Goal: Register for event/course

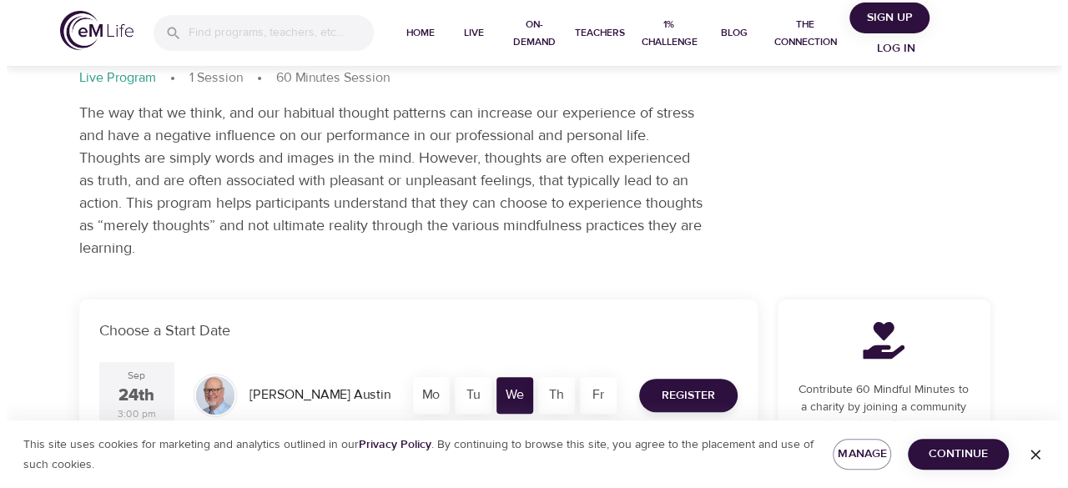
scroll to position [209, 0]
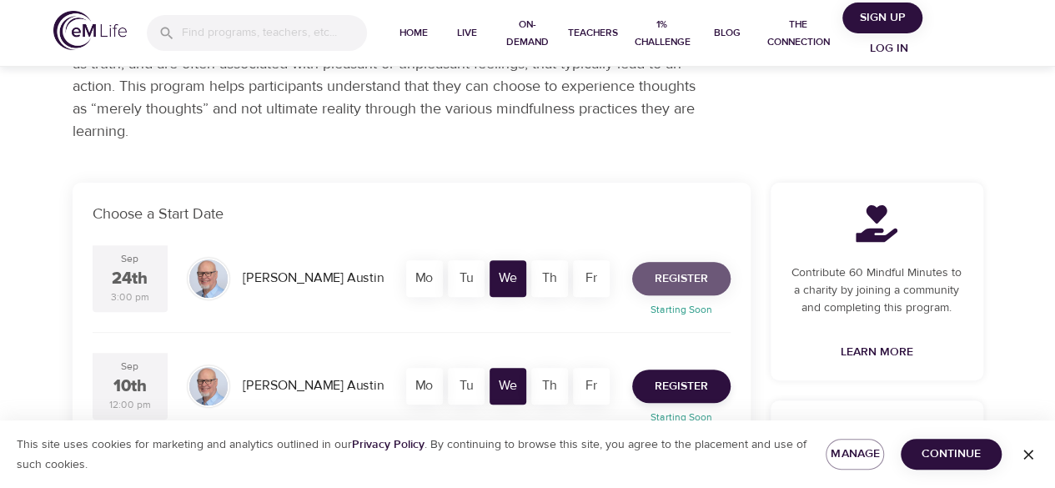
click at [673, 270] on span "Register" at bounding box center [681, 279] width 53 height 21
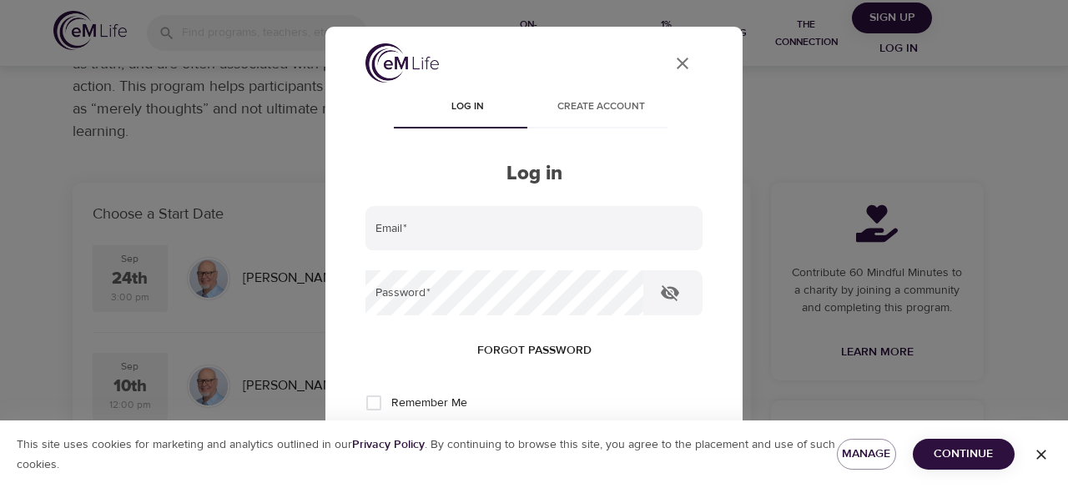
type input "[PERSON_NAME][EMAIL_ADDRESS][DOMAIN_NAME]"
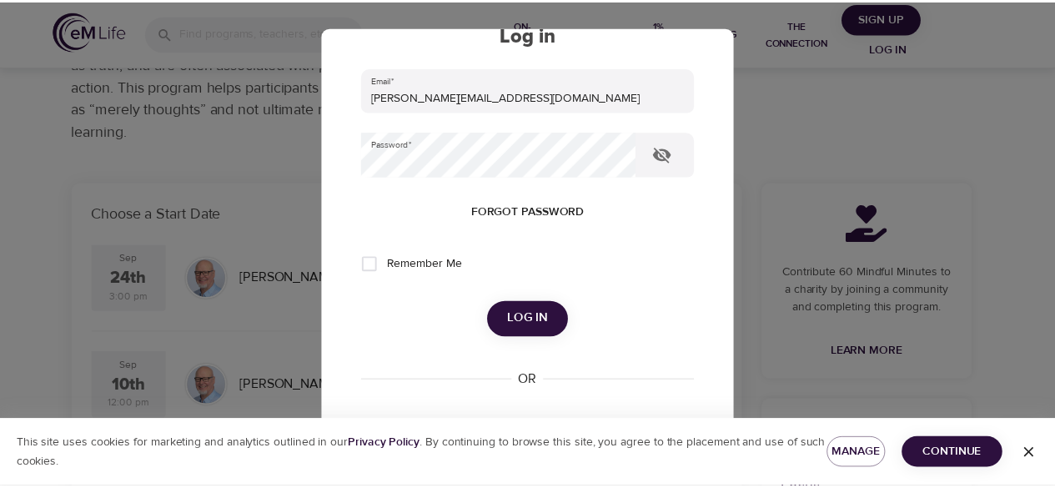
scroll to position [145, 0]
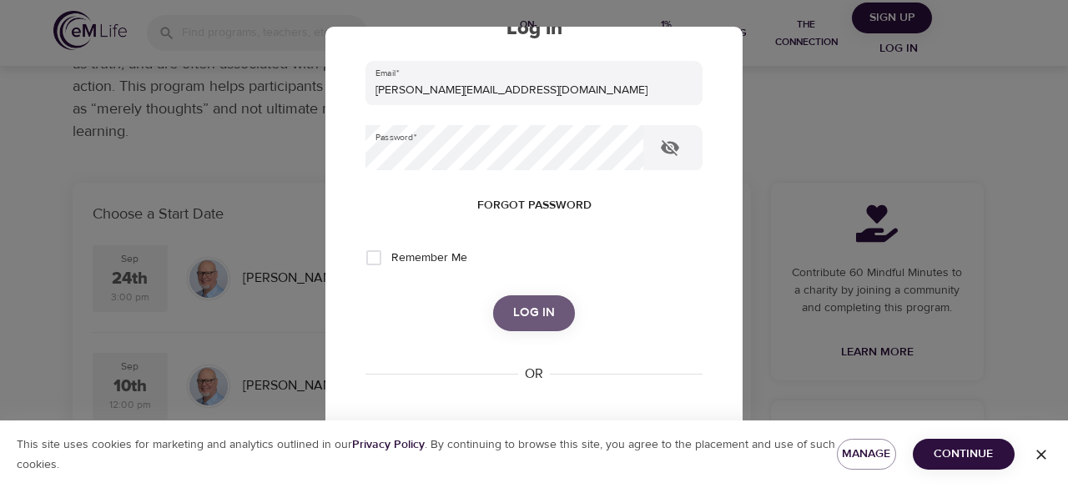
click at [539, 306] on span "Log in" at bounding box center [534, 313] width 42 height 22
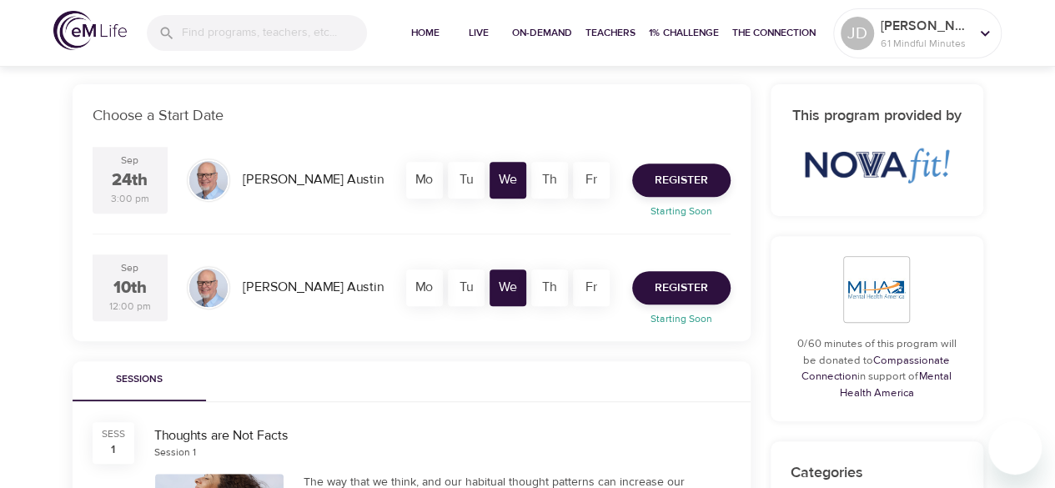
scroll to position [310, 0]
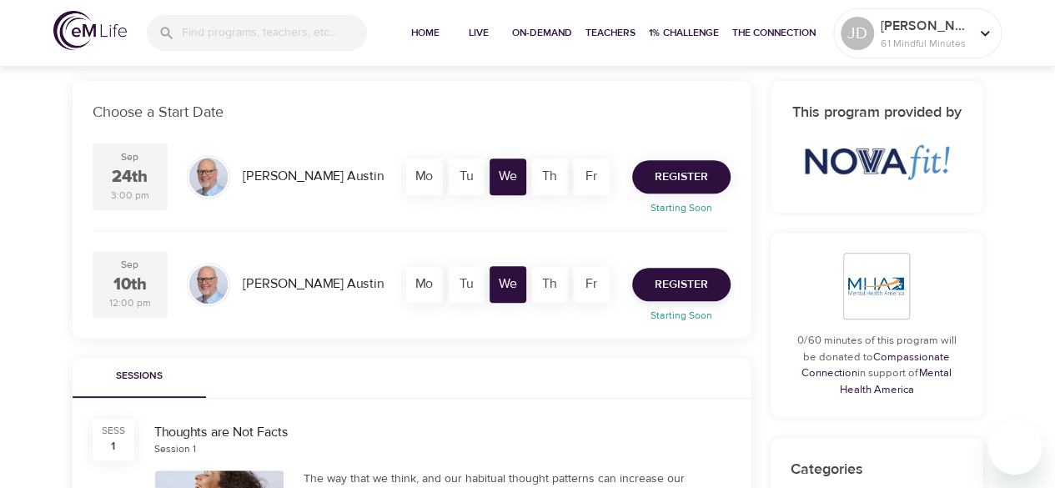
click at [675, 178] on span "Register" at bounding box center [681, 177] width 53 height 21
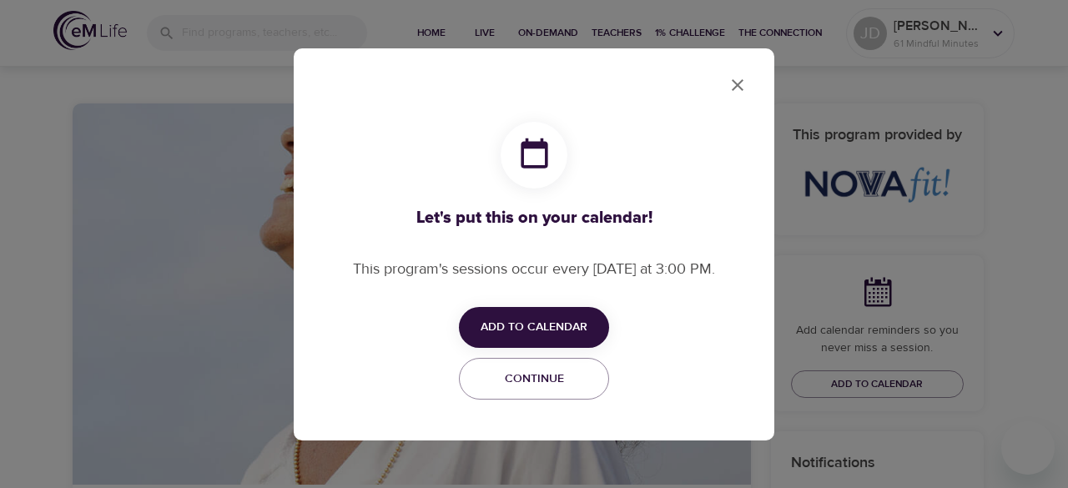
checkbox input "true"
click at [743, 88] on icon "close" at bounding box center [738, 85] width 20 height 20
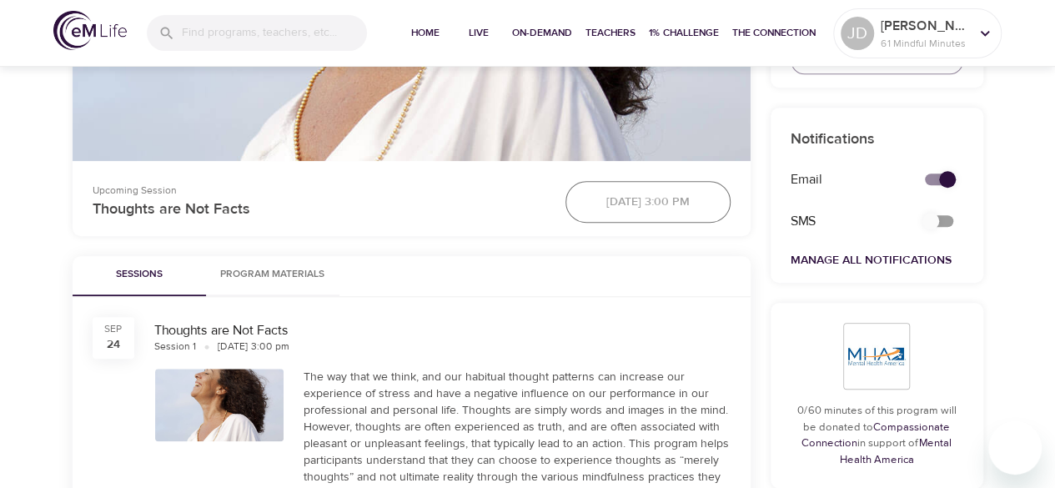
scroll to position [464, 0]
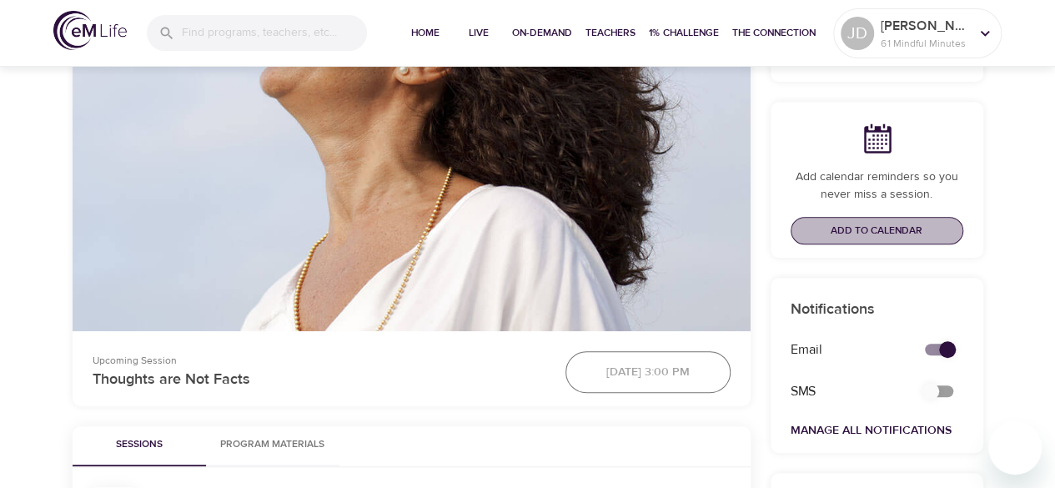
click at [892, 226] on span "Add to Calendar" at bounding box center [877, 231] width 92 height 18
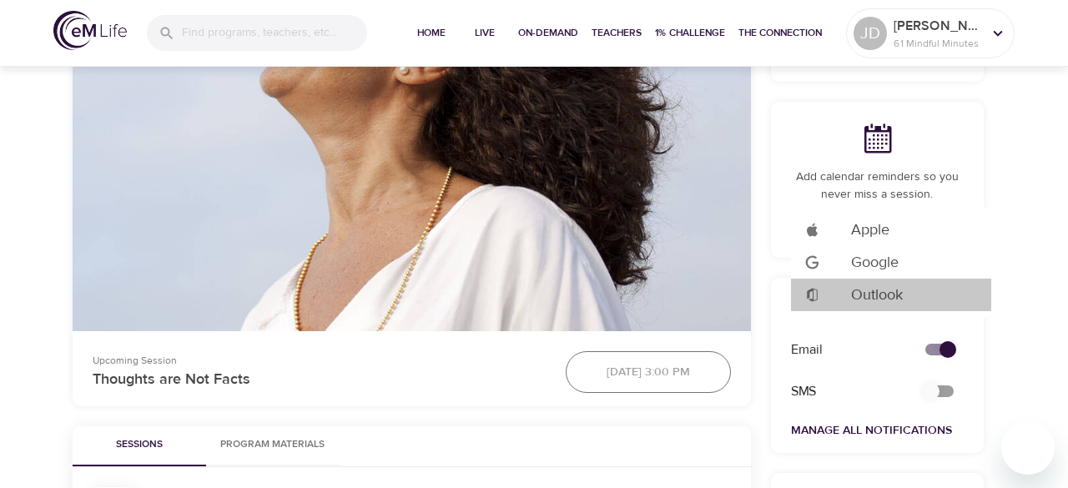
click at [874, 292] on span "Outlook" at bounding box center [877, 295] width 52 height 23
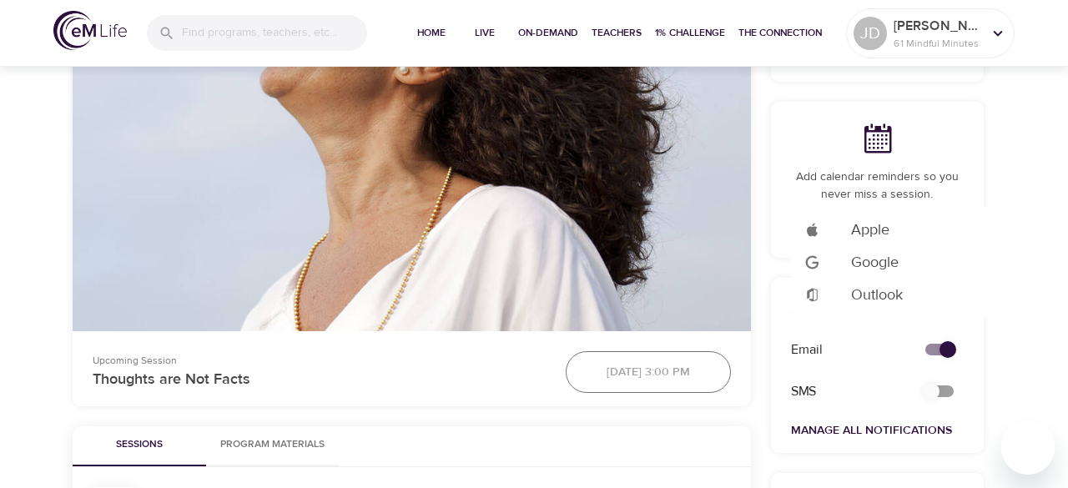
click at [428, 399] on div at bounding box center [534, 244] width 1068 height 488
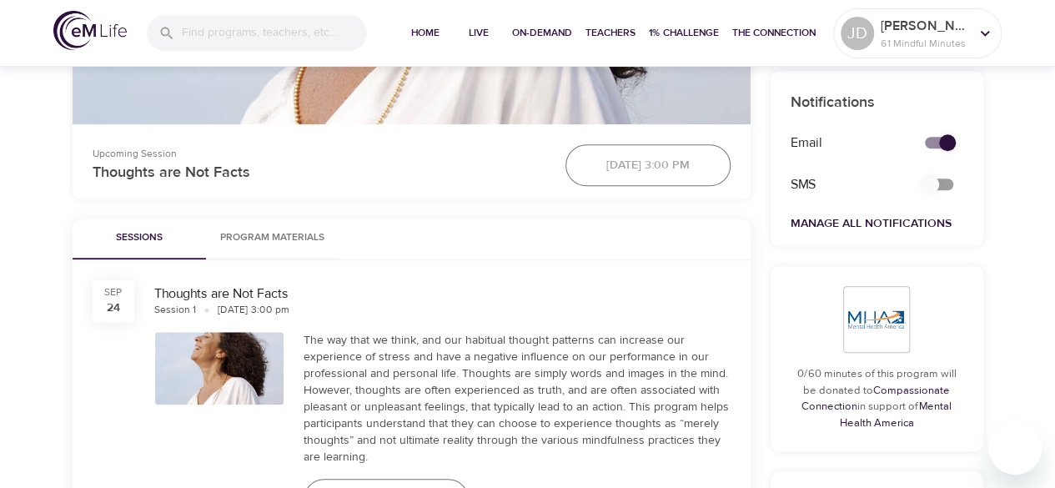
scroll to position [669, 0]
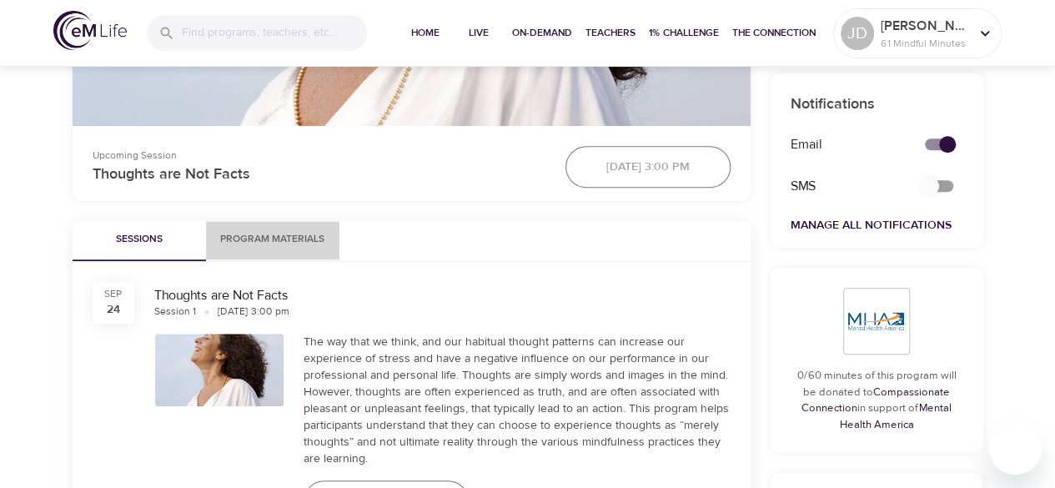
click at [264, 229] on button "Program Materials" at bounding box center [273, 241] width 134 height 40
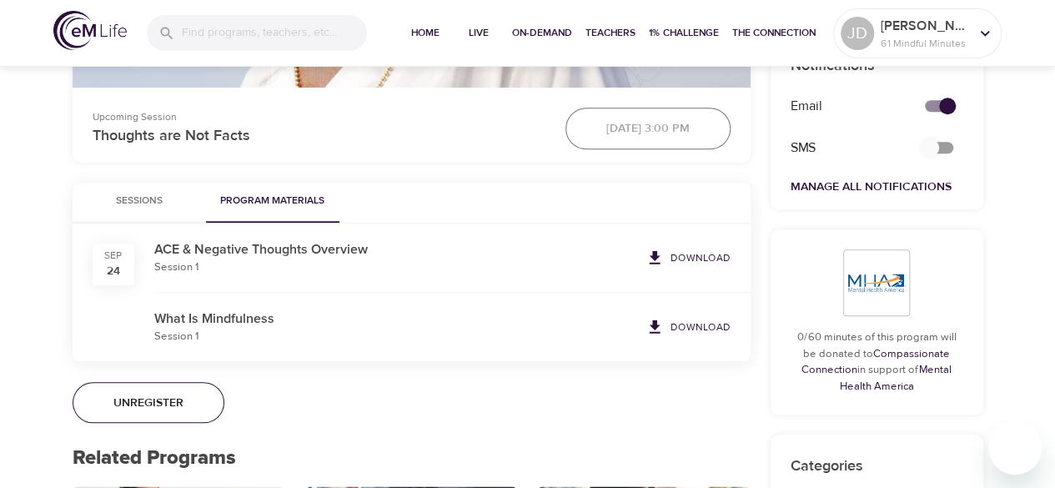
scroll to position [709, 0]
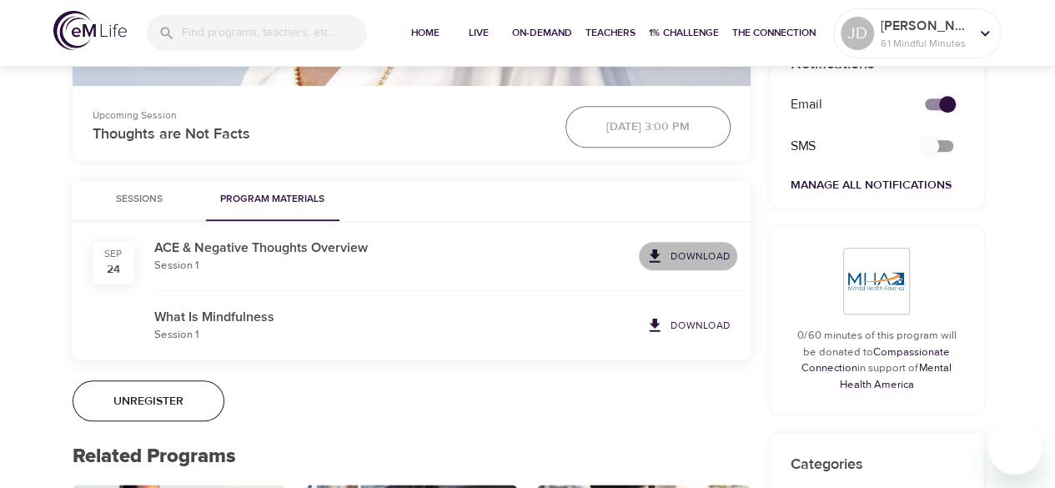
click at [702, 249] on p "Download" at bounding box center [701, 256] width 60 height 15
click at [694, 321] on p "Download" at bounding box center [701, 325] width 60 height 15
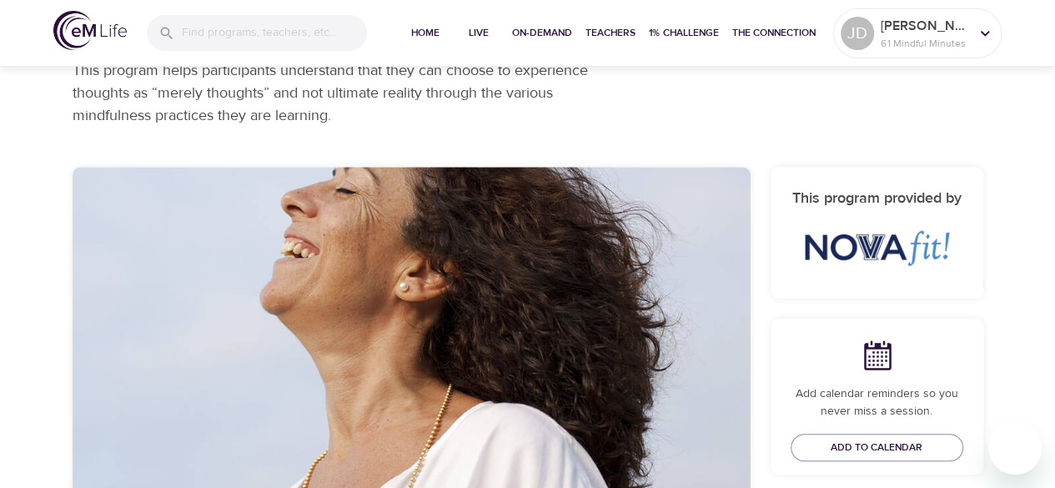
scroll to position [245, 0]
